Goal: Task Accomplishment & Management: Manage account settings

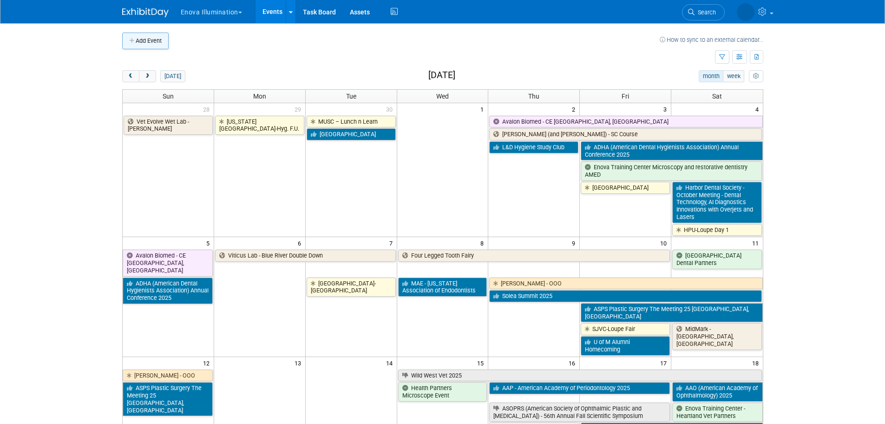
click at [138, 45] on button "Add Event" at bounding box center [145, 41] width 46 height 17
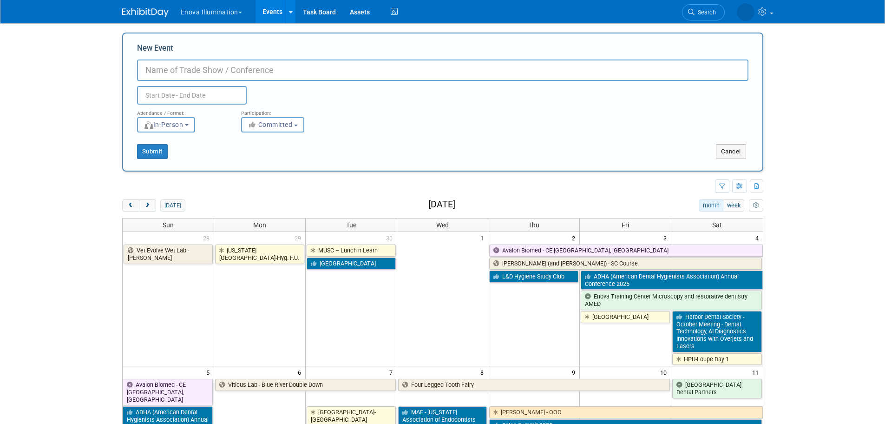
click at [130, 13] on img at bounding box center [145, 12] width 46 height 9
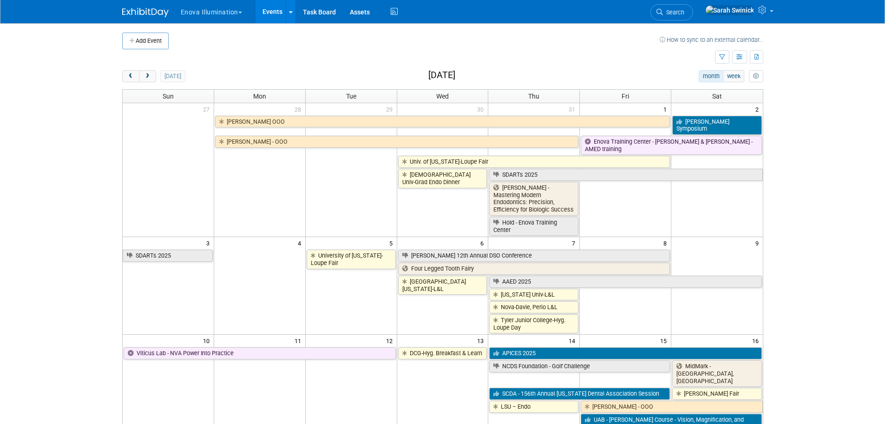
click at [163, 33] on button "Add Event" at bounding box center [145, 41] width 46 height 17
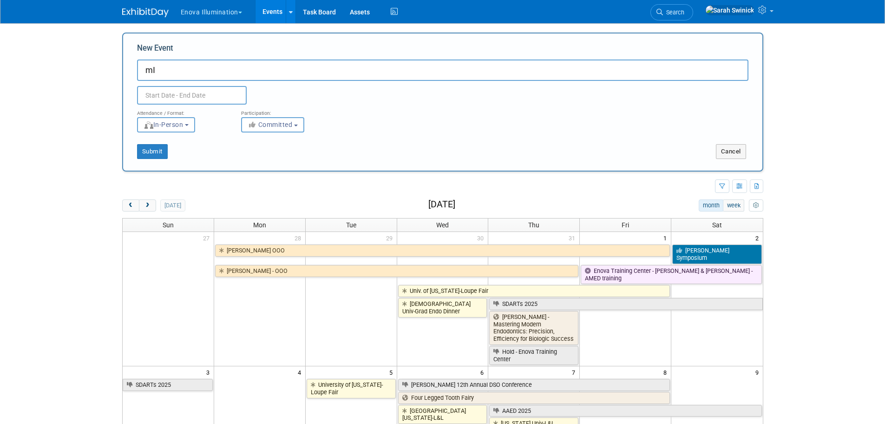
type input "m"
click at [208, 68] on input "Midwestern Univ Visit" at bounding box center [442, 69] width 611 height 21
type input "Midwestern Univ. Visit"
click at [204, 99] on input "text" at bounding box center [192, 95] width 110 height 19
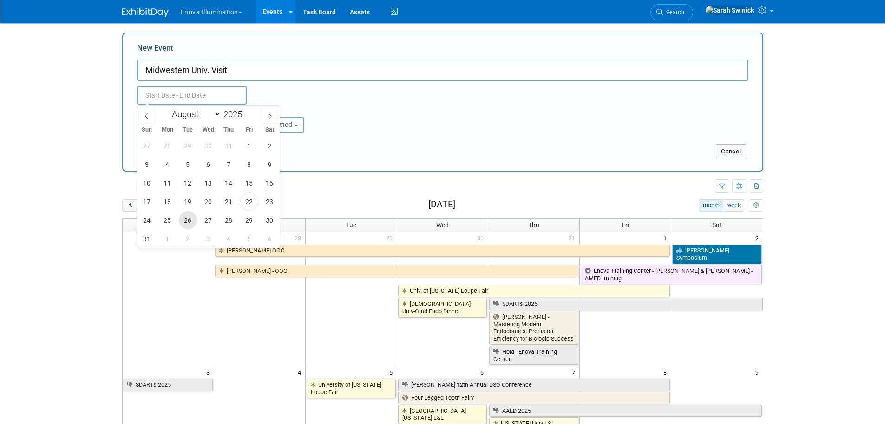
click at [192, 218] on span "26" at bounding box center [188, 220] width 18 height 18
type input "Aug 26, 2025 to Aug 26, 2025"
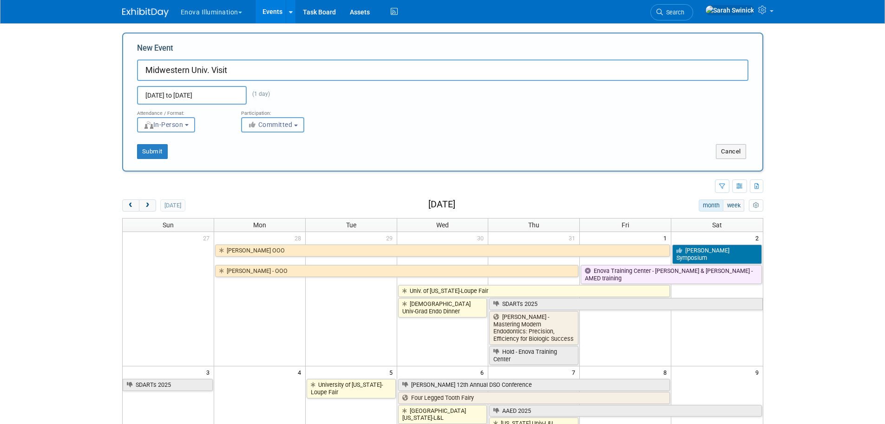
click at [260, 118] on button "Committed" at bounding box center [272, 124] width 63 height 15
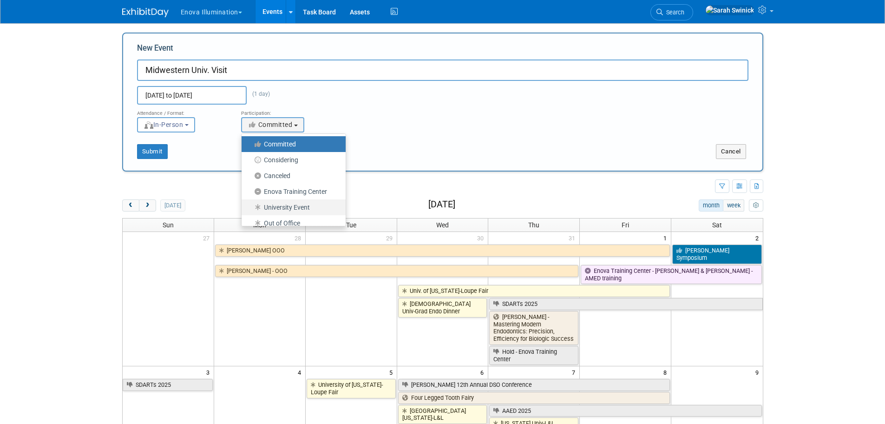
click at [278, 202] on label "University Event" at bounding box center [291, 207] width 90 height 12
click at [250, 204] on input "University Event" at bounding box center [247, 207] width 6 height 6
select select "103"
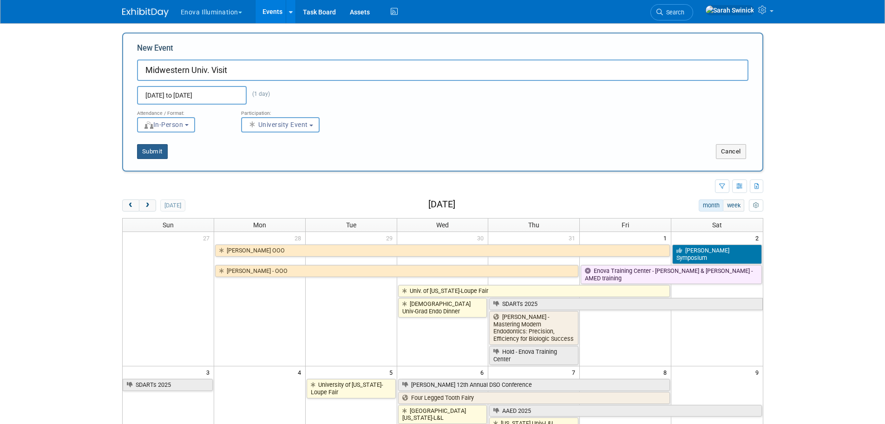
click at [164, 153] on button "Submit" at bounding box center [152, 151] width 31 height 15
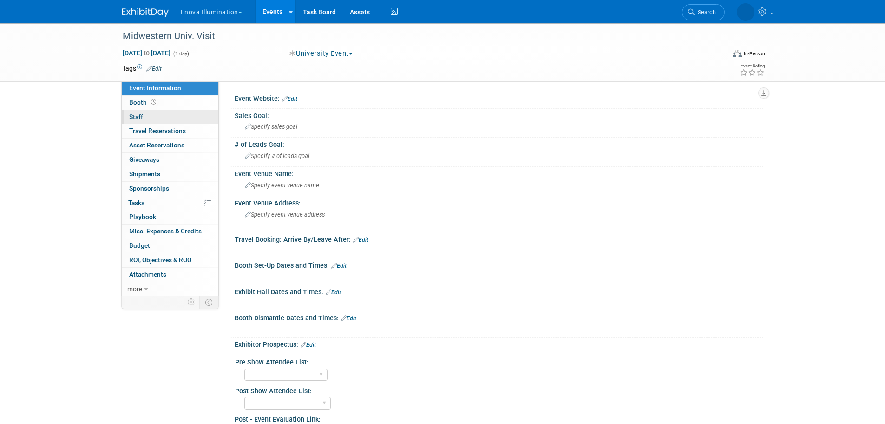
drag, startPoint x: 178, startPoint y: 116, endPoint x: 198, endPoint y: 112, distance: 20.3
click at [179, 116] on link "0 Staff 0" at bounding box center [170, 117] width 97 height 14
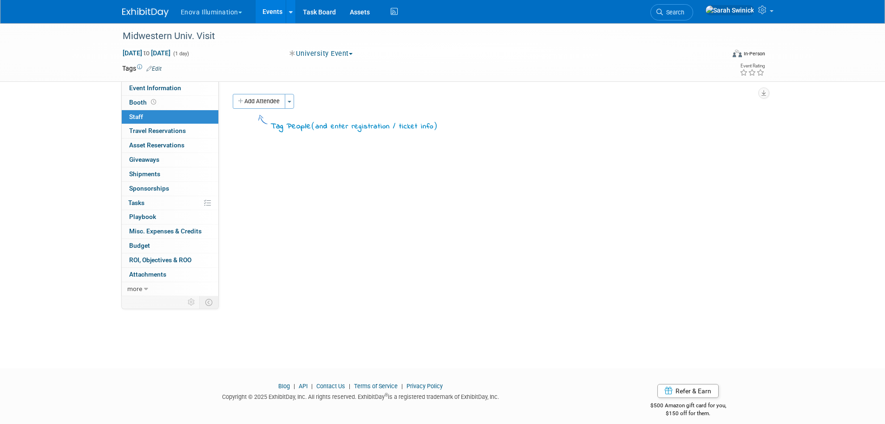
click at [280, 94] on button "Add Attendee" at bounding box center [259, 101] width 52 height 15
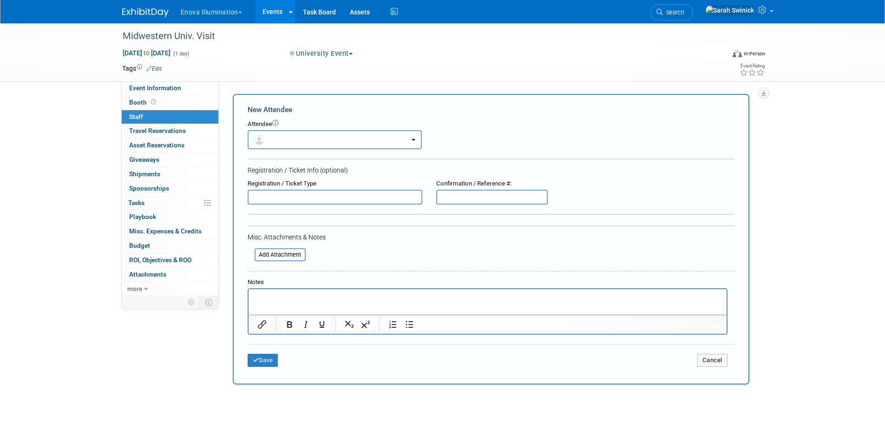
click at [269, 139] on button "button" at bounding box center [335, 139] width 174 height 19
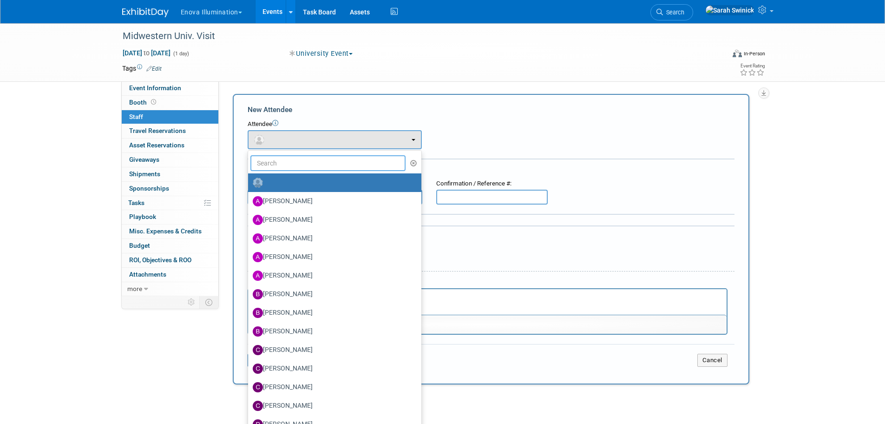
click at [268, 157] on input "text" at bounding box center [328, 163] width 156 height 16
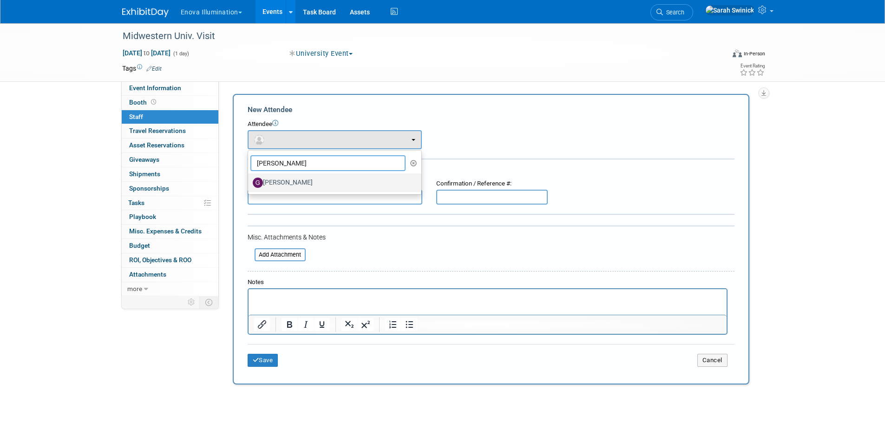
type input "garr"
drag, startPoint x: 287, startPoint y: 180, endPoint x: 289, endPoint y: 190, distance: 10.0
click at [287, 183] on label "[PERSON_NAME]" at bounding box center [332, 182] width 159 height 15
click at [249, 183] on input "[PERSON_NAME]" at bounding box center [246, 181] width 6 height 6
select select "f4572cca-04d8-4aa6-be97-ce21aac202b6"
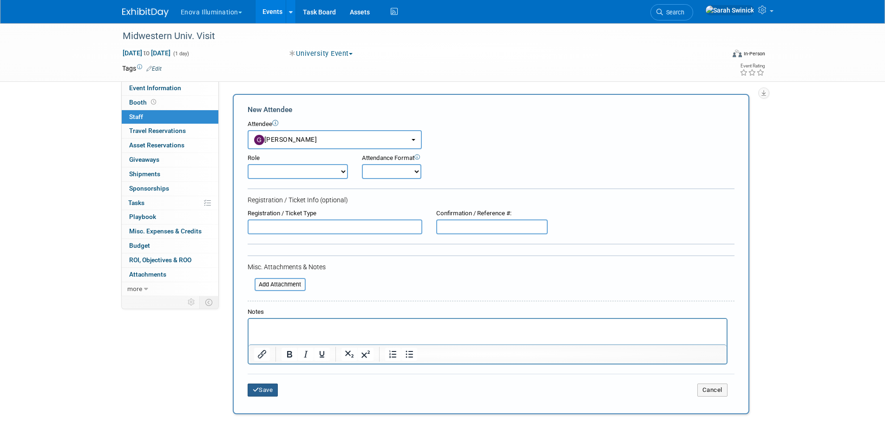
click at [263, 385] on button "Save" at bounding box center [263, 389] width 31 height 13
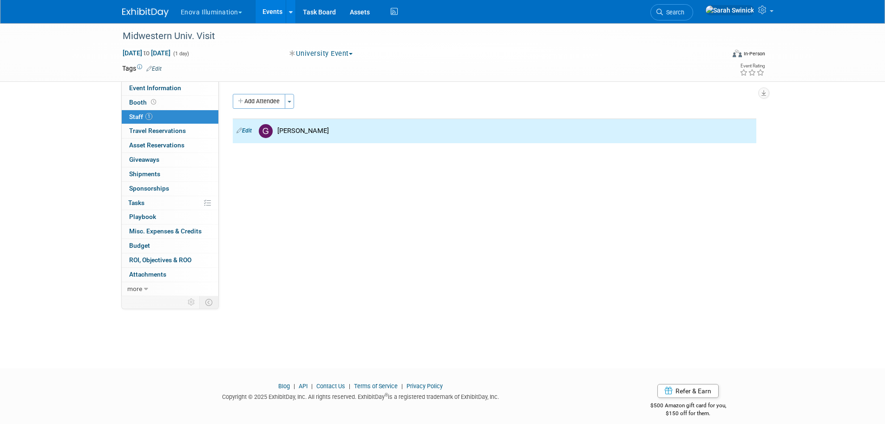
drag, startPoint x: 179, startPoint y: 87, endPoint x: 294, endPoint y: 219, distance: 175.1
click at [181, 86] on link "Event Information" at bounding box center [170, 88] width 97 height 14
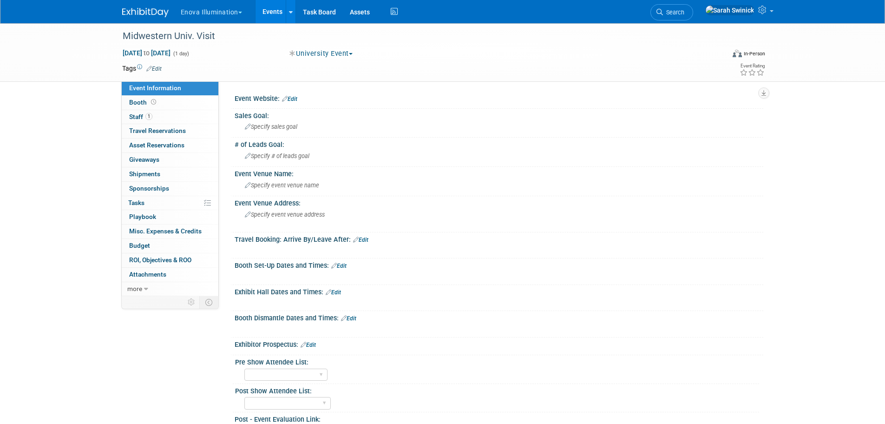
click at [339, 291] on link "Edit" at bounding box center [333, 292] width 15 height 7
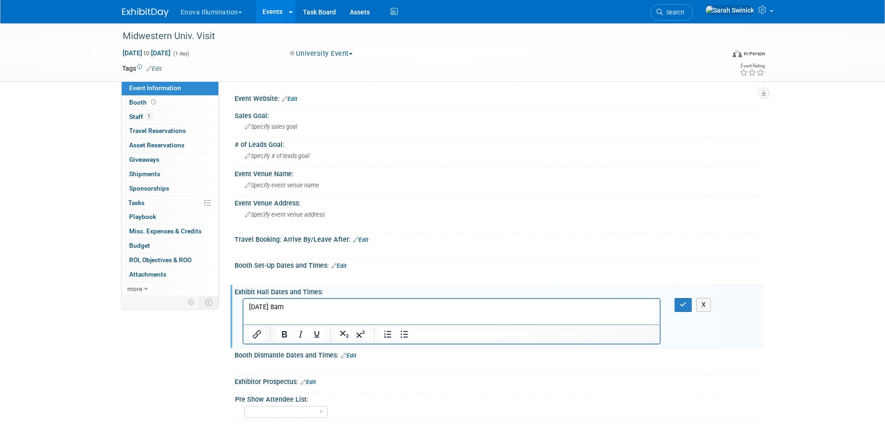
click at [311, 303] on p "Tuesday 8/26 at 8am" at bounding box center [451, 306] width 406 height 9
click at [681, 300] on button "button" at bounding box center [682, 304] width 17 height 13
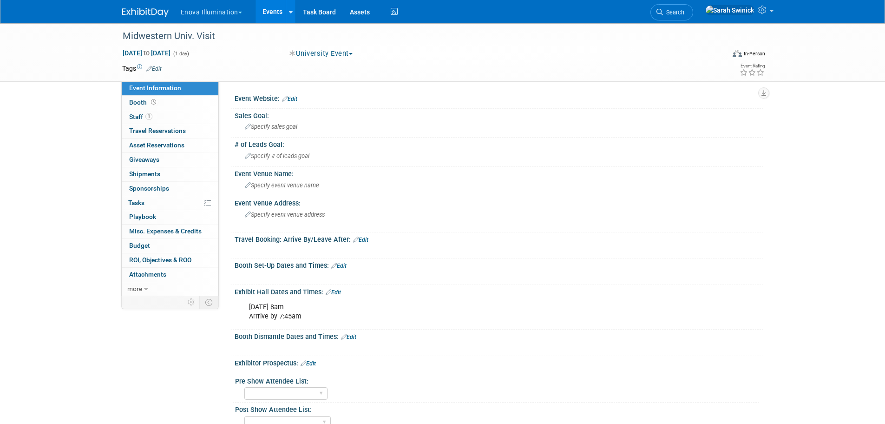
click at [299, 295] on div "Exhibit Hall Dates and Times: Edit" at bounding box center [499, 291] width 528 height 12
click at [336, 289] on link "Edit" at bounding box center [333, 292] width 15 height 7
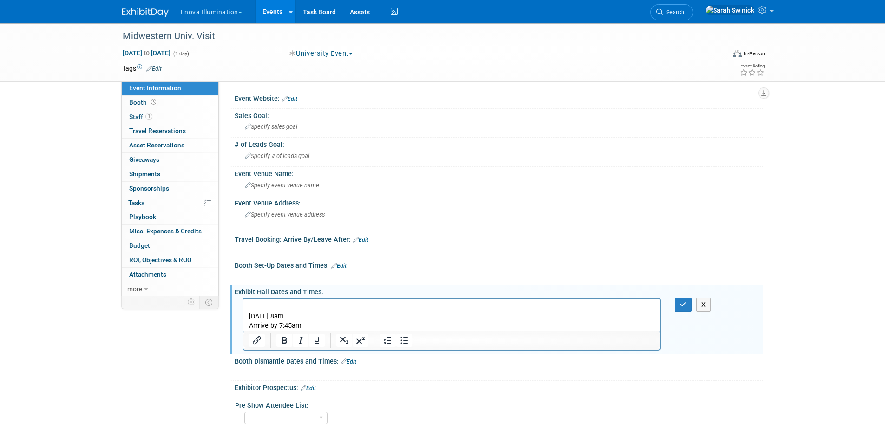
click at [254, 304] on p "Rich Text Area. Press ALT-0 for help." at bounding box center [451, 306] width 406 height 9
click at [294, 214] on span "Specify event venue address" at bounding box center [285, 214] width 80 height 7
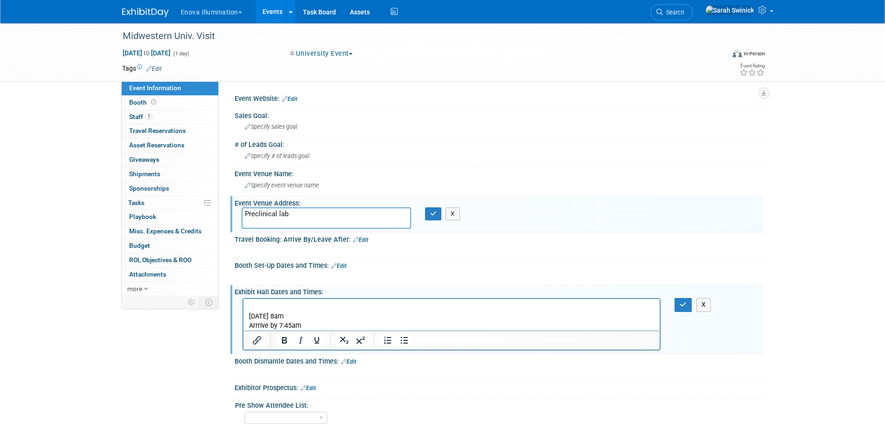
click at [304, 203] on div "Event Venue Address:" at bounding box center [499, 202] width 528 height 12
click at [307, 211] on textarea "Preclinical lab" at bounding box center [326, 217] width 170 height 21
paste textarea "19555 N 59th Ave Glendale, AZ 85308"
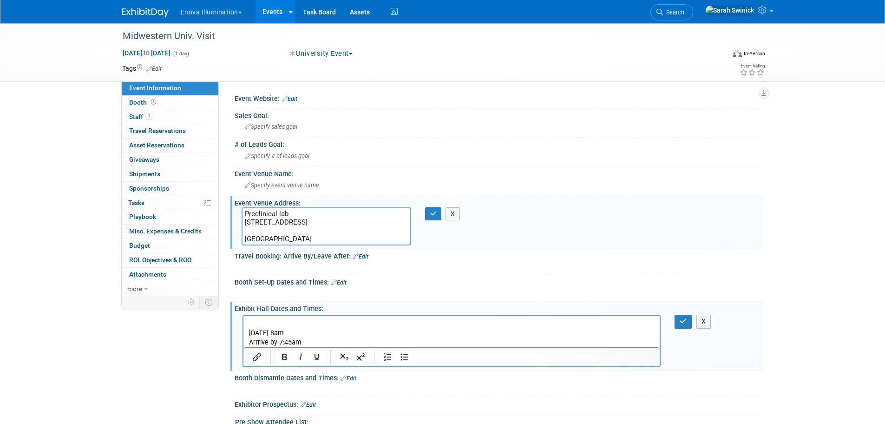
click at [293, 228] on textarea "Preclinical lab 19555 N 59th Ave Glendale, AZ 85308" at bounding box center [326, 226] width 170 height 38
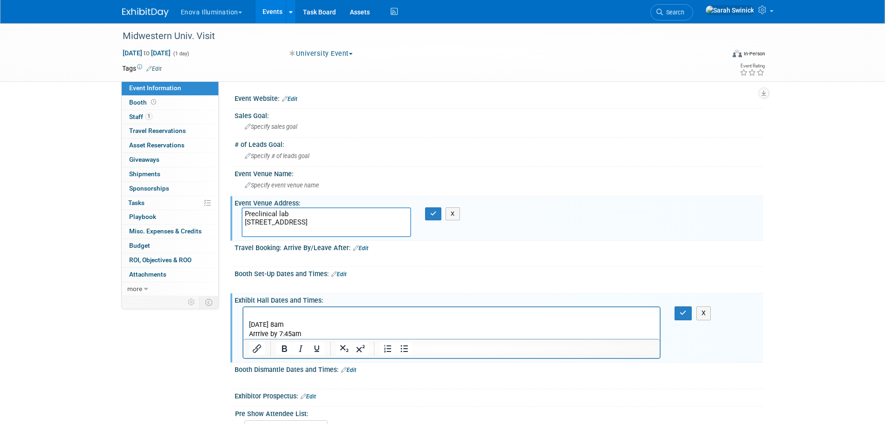
type textarea "Preclinical lab 19555 N 59th Ave Glendale, AZ 85308"
click at [249, 323] on p "Tuesday 8/26 at 8am Arrrive by 7:45am" at bounding box center [451, 329] width 406 height 19
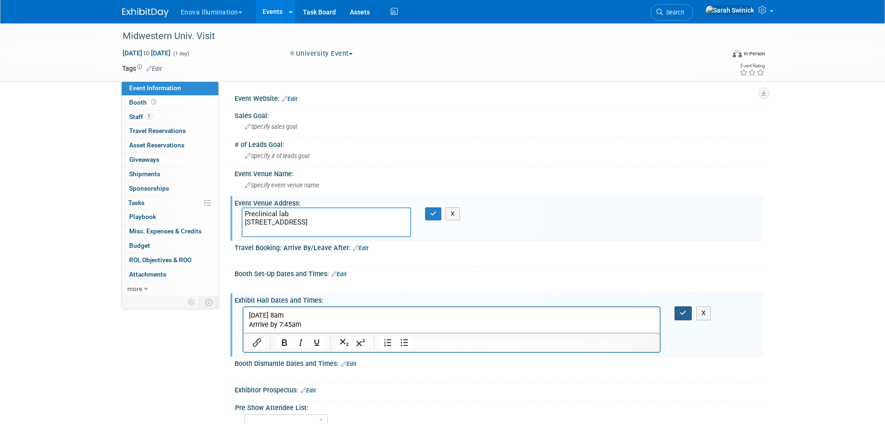
drag, startPoint x: 681, startPoint y: 311, endPoint x: 509, endPoint y: 233, distance: 188.9
click at [678, 305] on div "Tuesday 8/26 at 8am Arrrive by 7:45am X" at bounding box center [497, 306] width 517 height 5
drag, startPoint x: 431, startPoint y: 211, endPoint x: 521, endPoint y: 239, distance: 93.9
click at [431, 211] on icon "button" at bounding box center [433, 213] width 7 height 6
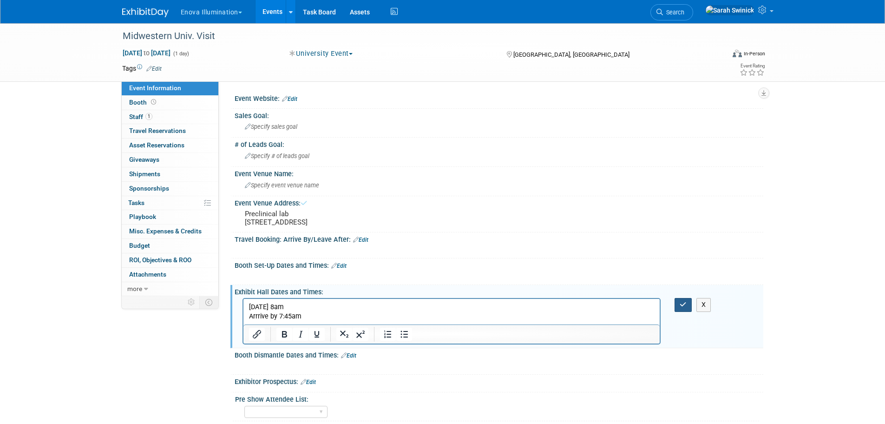
drag, startPoint x: 681, startPoint y: 317, endPoint x: 678, endPoint y: 313, distance: 5.7
click at [680, 311] on button "button" at bounding box center [682, 304] width 17 height 13
click at [678, 311] on button "button" at bounding box center [682, 304] width 17 height 13
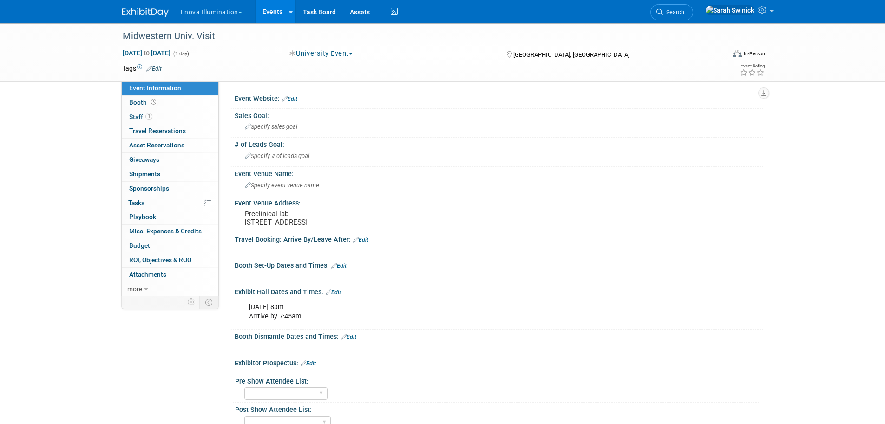
click at [154, 12] on img at bounding box center [145, 12] width 46 height 9
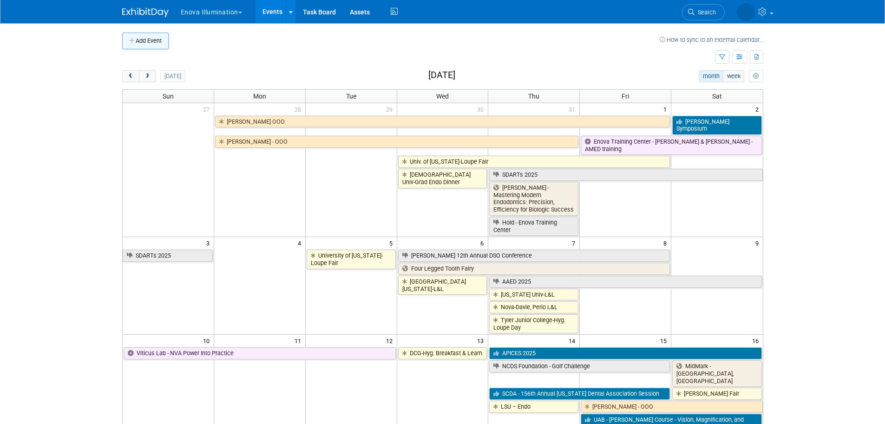
click at [140, 41] on button "Add Event" at bounding box center [145, 41] width 46 height 17
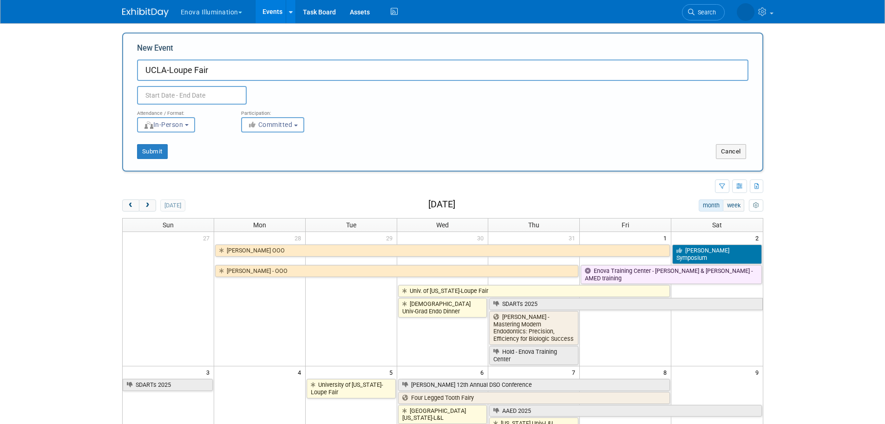
type input "UCLA-Loupe Fair"
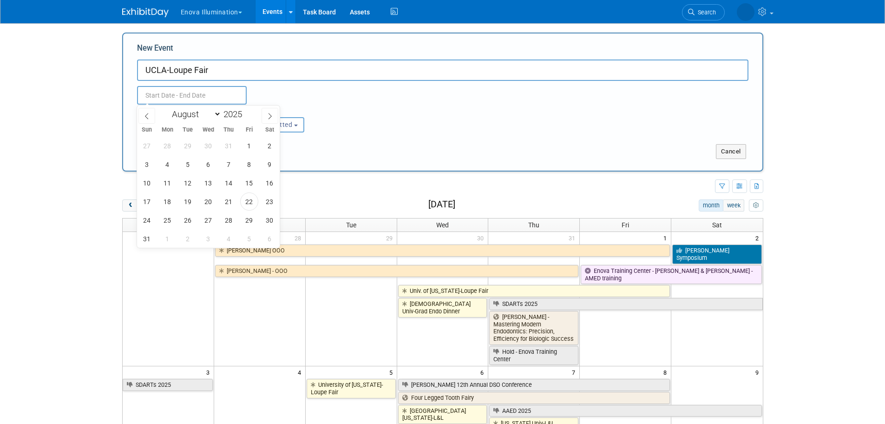
click at [202, 94] on input "text" at bounding box center [192, 95] width 110 height 19
drag, startPoint x: 211, startPoint y: 112, endPoint x: 209, endPoint y: 119, distance: 6.9
click at [211, 112] on select "January February March April May June July August September October November De…" at bounding box center [194, 114] width 53 height 12
select select "9"
click at [168, 108] on select "January February March April May June July August September October November De…" at bounding box center [194, 114] width 53 height 12
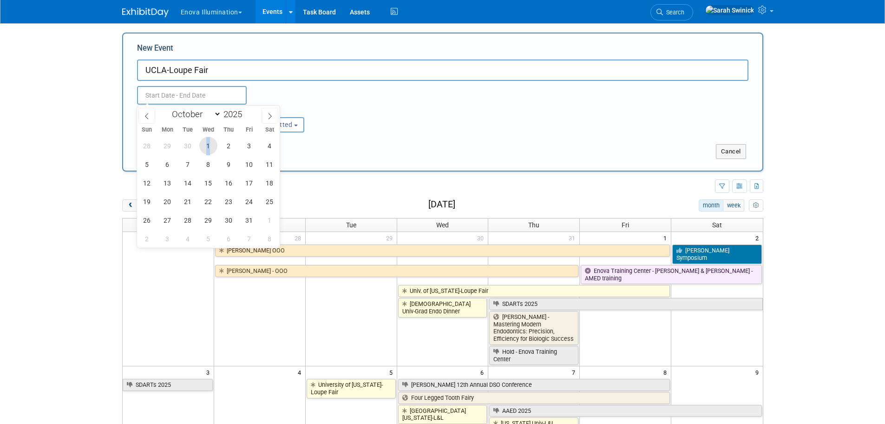
click at [208, 151] on span "1" at bounding box center [208, 146] width 18 height 18
drag, startPoint x: 208, startPoint y: 151, endPoint x: 212, endPoint y: 146, distance: 6.6
click at [208, 151] on span "1" at bounding box center [208, 146] width 18 height 18
type input "[DATE] to [DATE]"
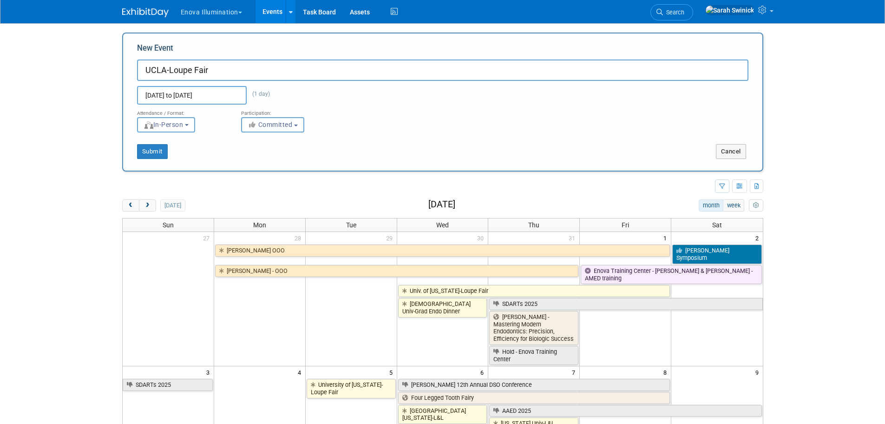
click at [259, 125] on span "Committed" at bounding box center [270, 124] width 45 height 7
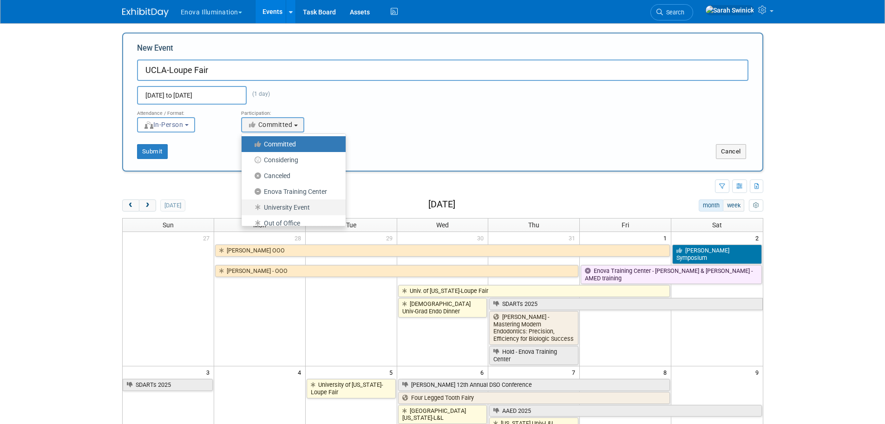
click at [274, 208] on label "University Event" at bounding box center [291, 207] width 90 height 12
click at [250, 208] on input "University Event" at bounding box center [247, 207] width 6 height 6
select select "103"
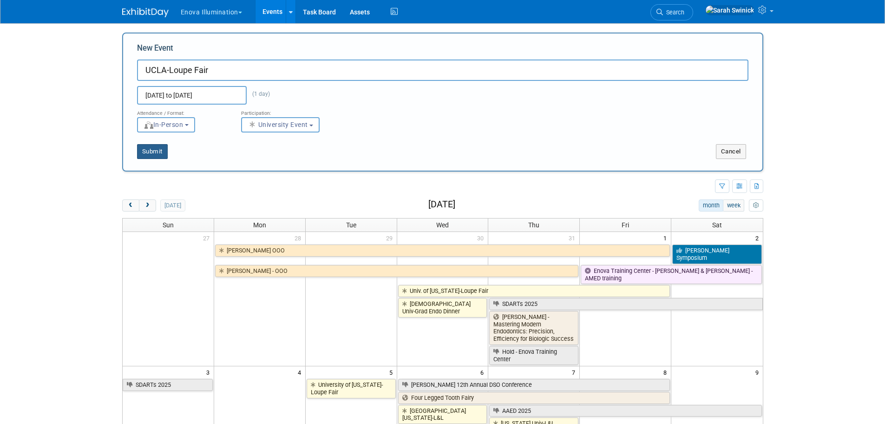
click at [150, 150] on button "Submit" at bounding box center [152, 151] width 31 height 15
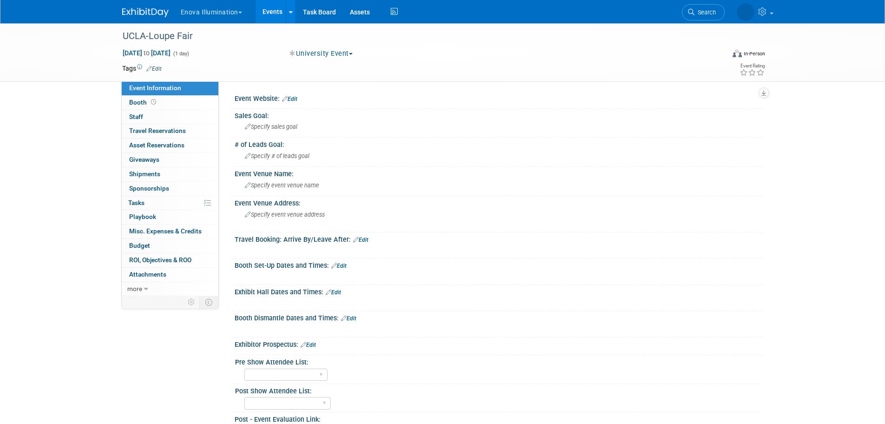
click at [337, 289] on link "Edit" at bounding box center [333, 292] width 15 height 7
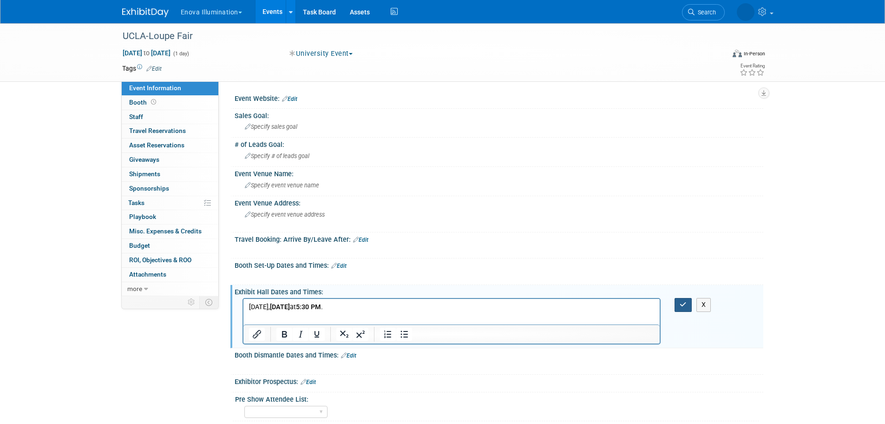
click at [685, 303] on icon "button" at bounding box center [682, 304] width 7 height 7
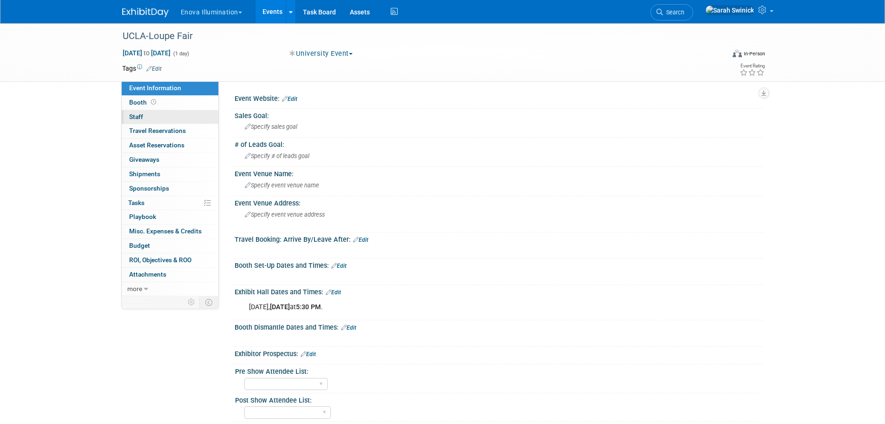
drag, startPoint x: 153, startPoint y: 121, endPoint x: 162, endPoint y: 113, distance: 12.2
click at [152, 121] on link "0 Staff 0" at bounding box center [170, 117] width 97 height 14
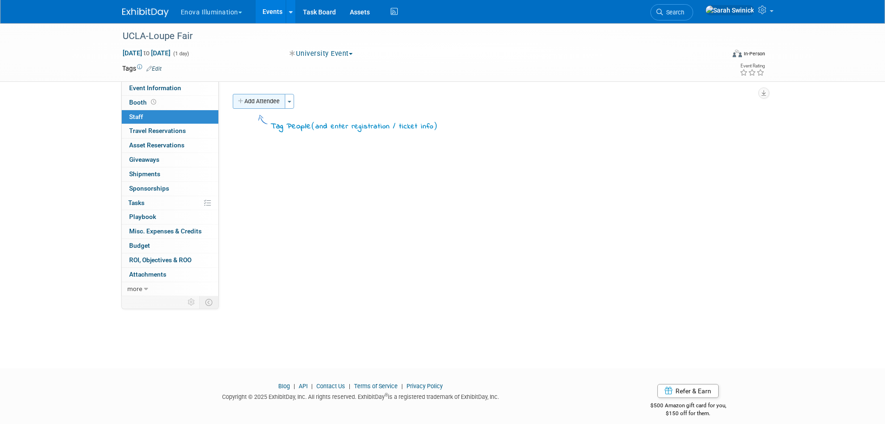
click at [278, 105] on button "Add Attendee" at bounding box center [259, 101] width 52 height 15
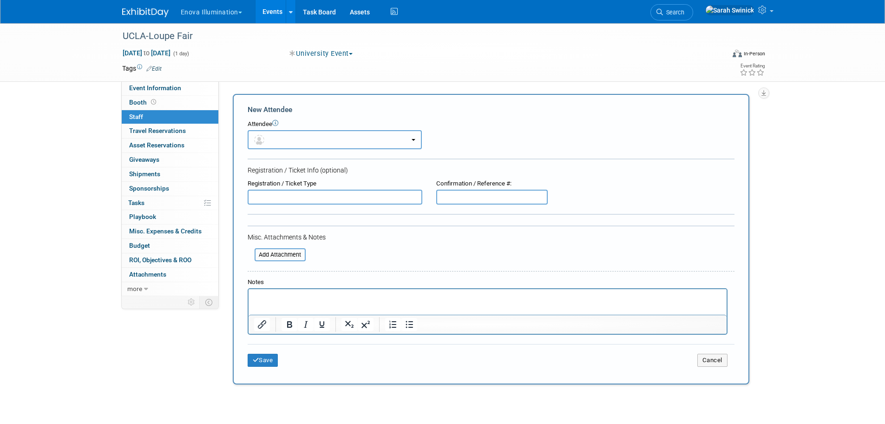
click at [281, 138] on button "button" at bounding box center [335, 139] width 174 height 19
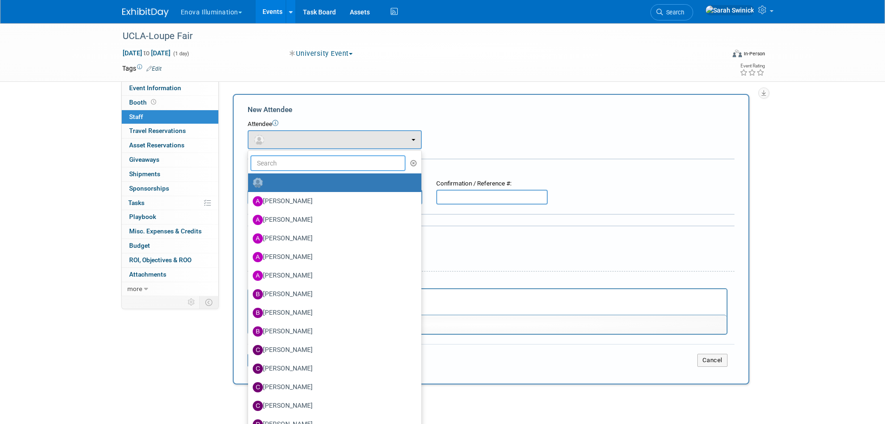
click at [278, 155] on input "text" at bounding box center [328, 163] width 156 height 16
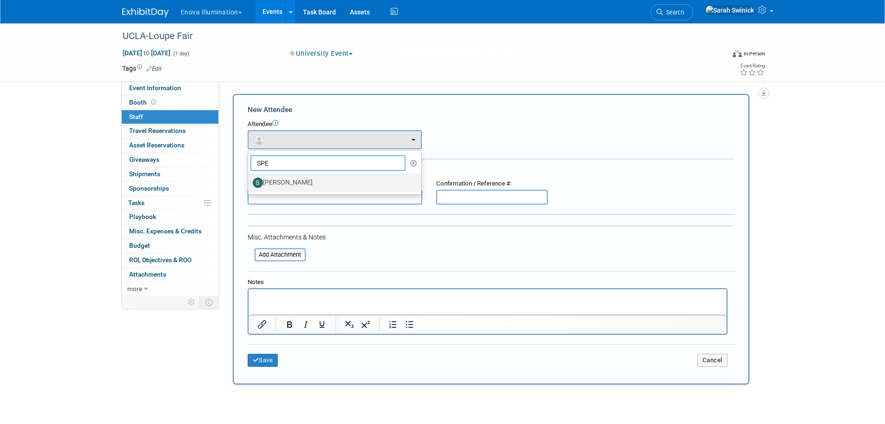
type input "SPE"
drag, startPoint x: 283, startPoint y: 181, endPoint x: 285, endPoint y: 223, distance: 42.8
click at [284, 185] on label "Spencer Smith" at bounding box center [332, 182] width 159 height 15
click at [249, 184] on input "Spencer Smith" at bounding box center [246, 181] width 6 height 6
select select "1229f805-5bb5-4799-818e-31fe4287cc91"
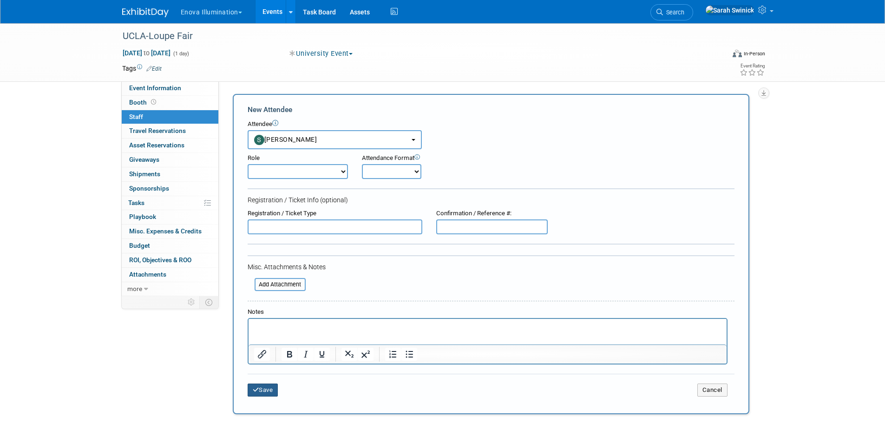
click at [274, 395] on button "Save" at bounding box center [263, 389] width 31 height 13
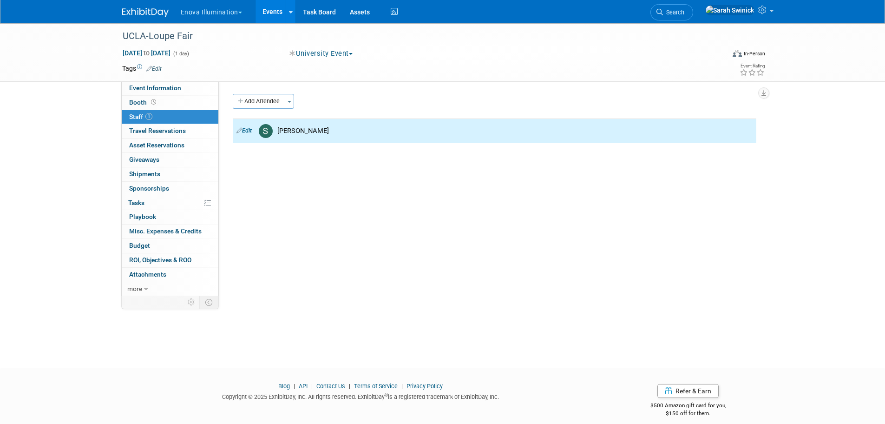
click at [130, 7] on link at bounding box center [151, 7] width 58 height 7
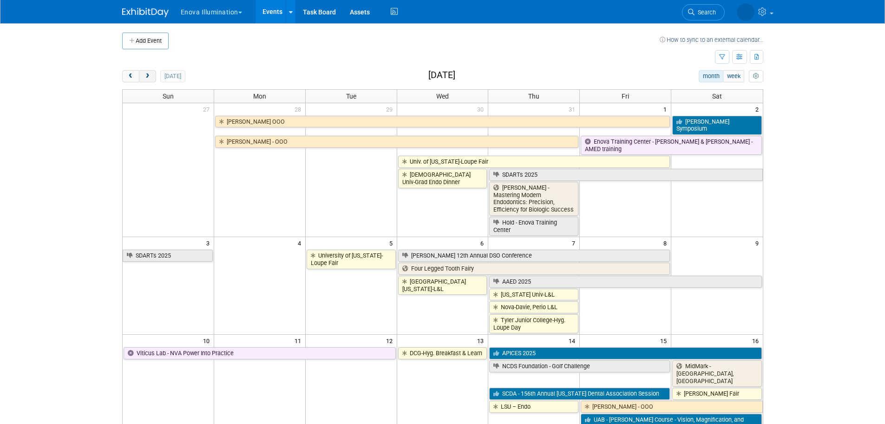
click at [148, 79] on button "next" at bounding box center [147, 76] width 17 height 12
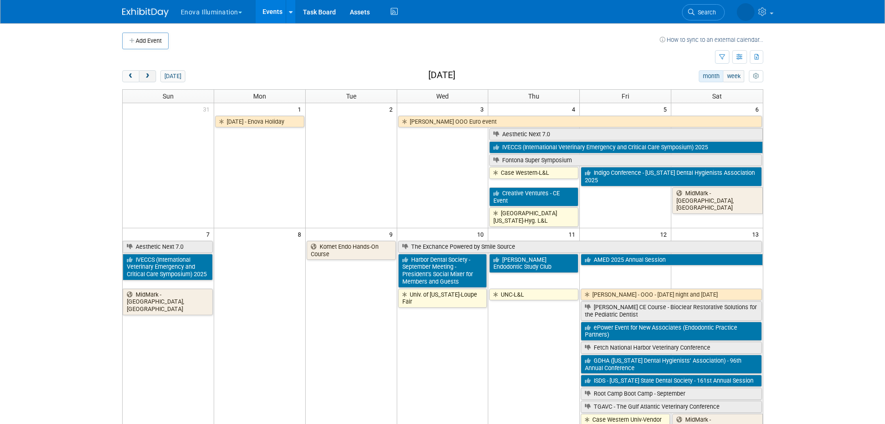
click at [147, 78] on span "next" at bounding box center [147, 76] width 7 height 6
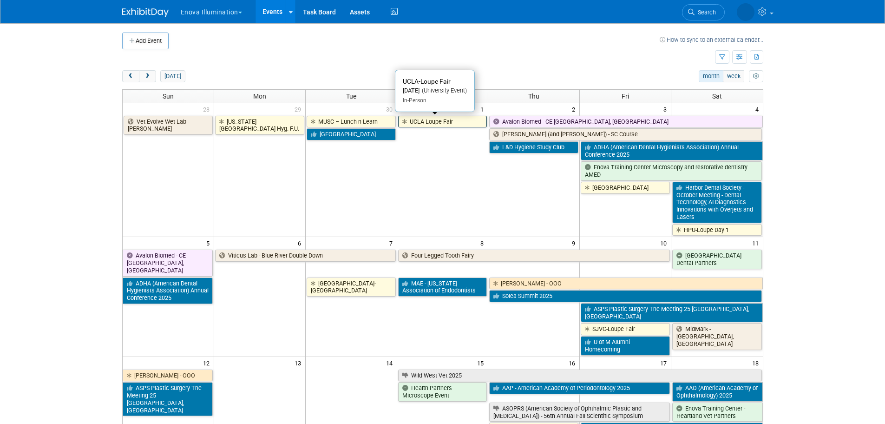
click at [406, 123] on icon at bounding box center [405, 122] width 7 height 6
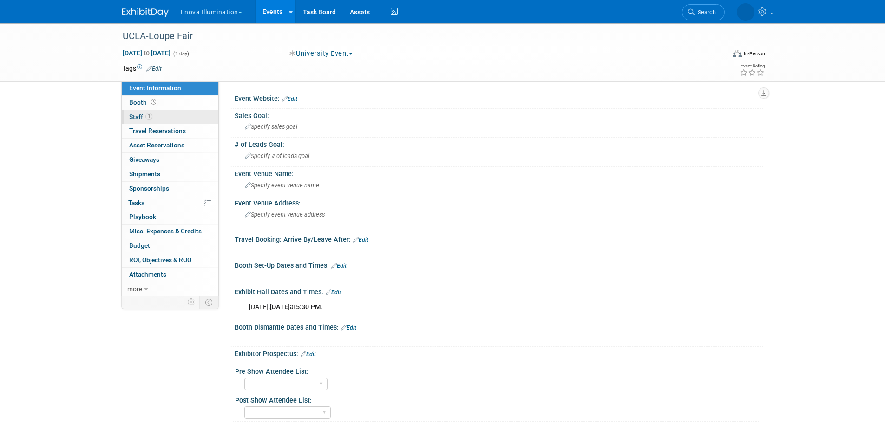
click at [155, 116] on link "1 Staff 1" at bounding box center [170, 117] width 97 height 14
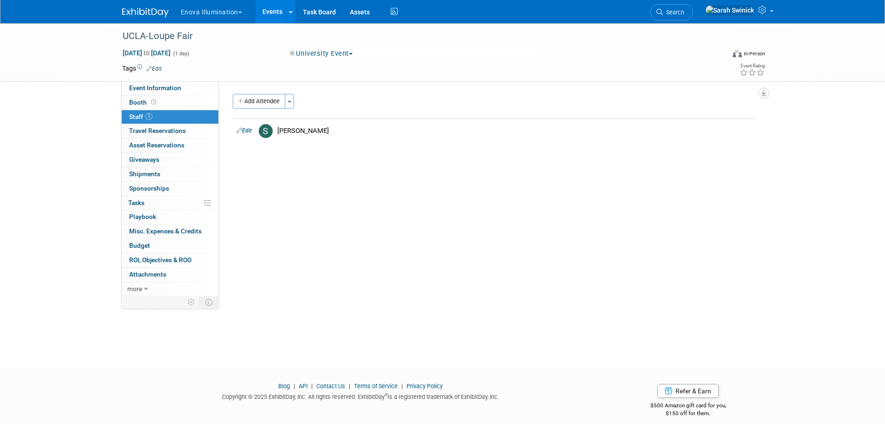
click at [157, 14] on img at bounding box center [145, 12] width 46 height 9
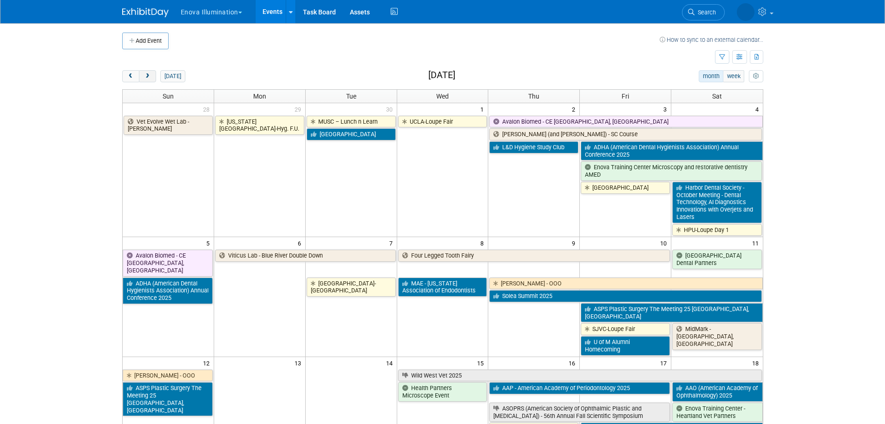
click at [141, 72] on button "next" at bounding box center [147, 76] width 17 height 12
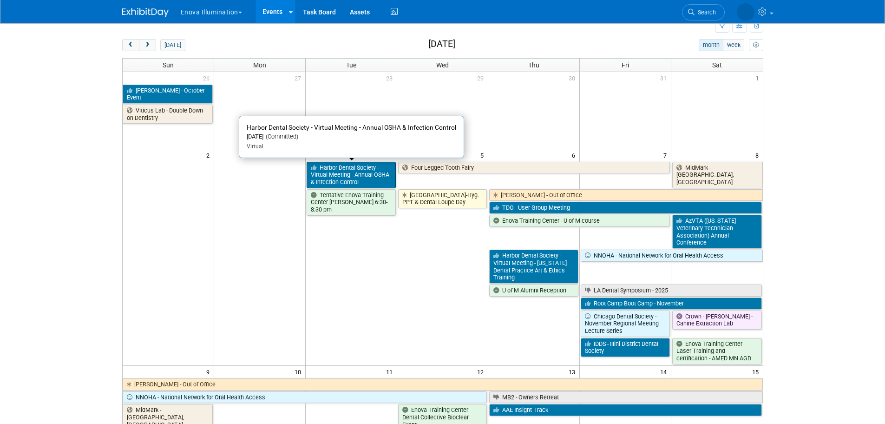
scroll to position [93, 0]
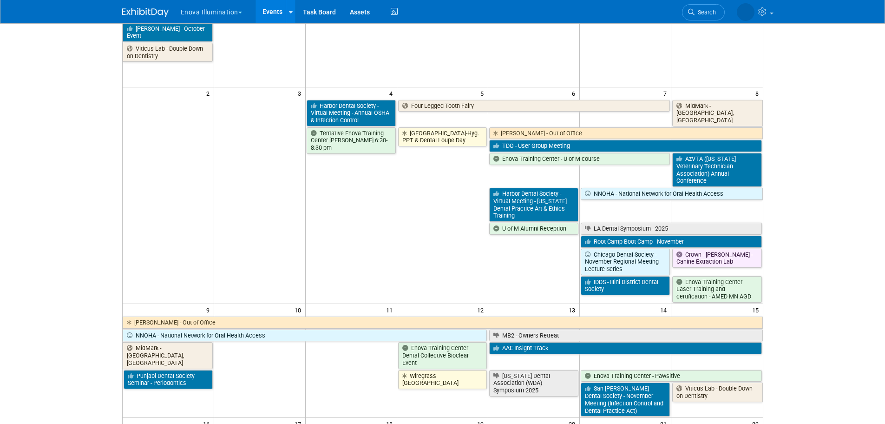
click at [522, 248] on td "U of M Alumni Reception" at bounding box center [533, 262] width 91 height 81
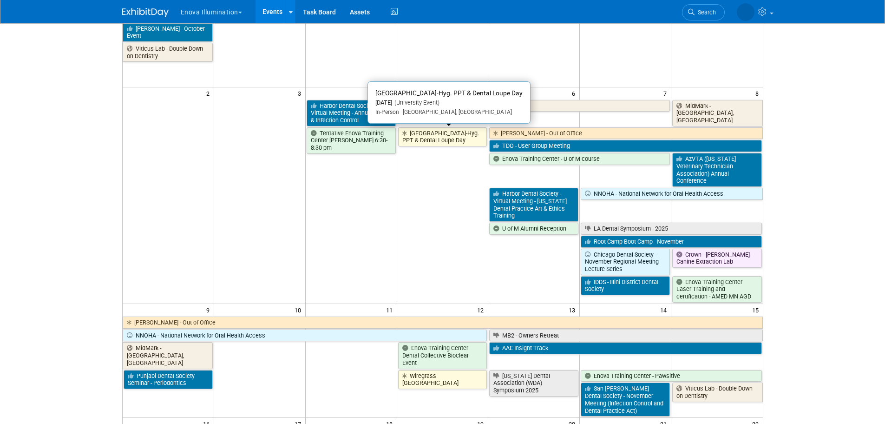
click at [431, 130] on link "[GEOGRAPHIC_DATA]-Hyg. PPT & Dental Loupe Day" at bounding box center [442, 136] width 89 height 19
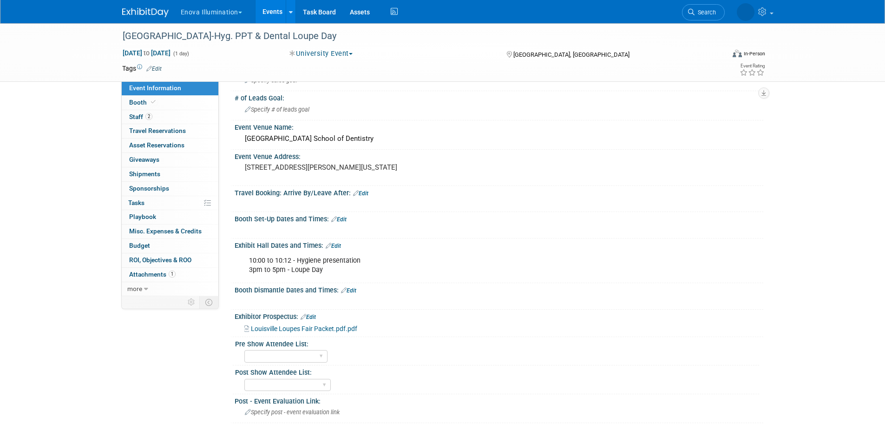
drag, startPoint x: 143, startPoint y: 13, endPoint x: 176, endPoint y: 31, distance: 37.2
click at [143, 15] on img at bounding box center [145, 12] width 46 height 9
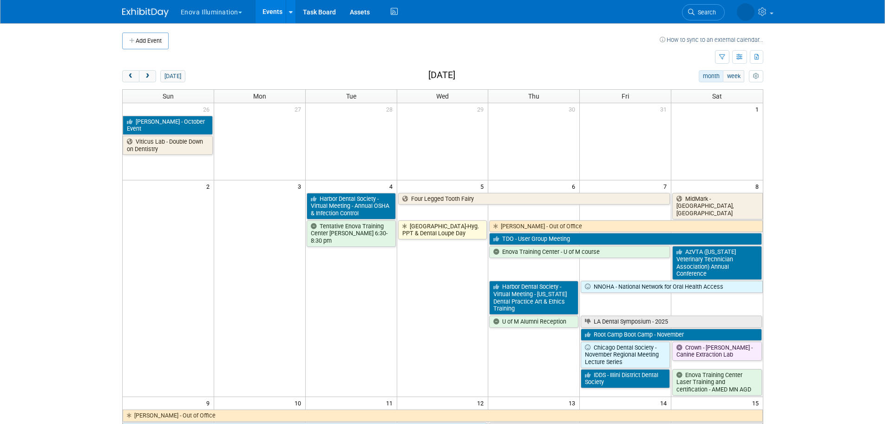
click at [425, 297] on td "[GEOGRAPHIC_DATA]-Hyg. PPT & Dental Loupe Day" at bounding box center [442, 307] width 91 height 176
drag, startPoint x: 445, startPoint y: 326, endPoint x: 490, endPoint y: 386, distance: 74.9
click at [446, 331] on td "[GEOGRAPHIC_DATA]-Hyg. PPT & Dental Loupe Day" at bounding box center [442, 307] width 91 height 176
click at [131, 76] on span "prev" at bounding box center [130, 76] width 7 height 6
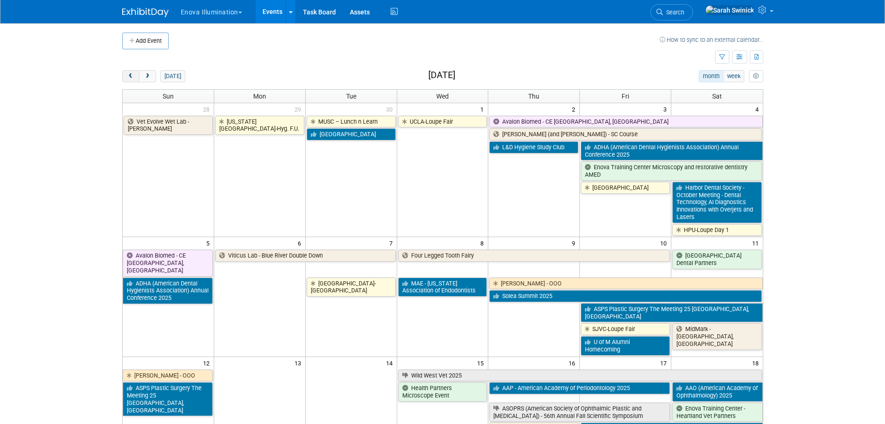
click at [131, 75] on span "prev" at bounding box center [130, 76] width 7 height 6
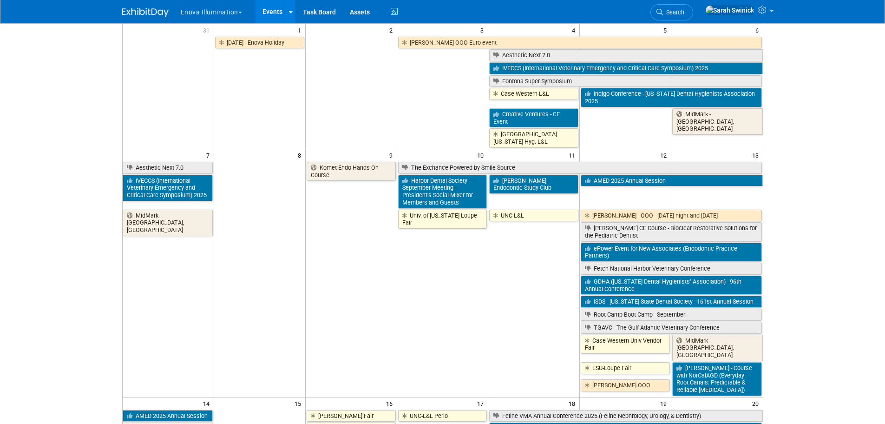
scroll to position [186, 0]
